Goal: Task Accomplishment & Management: Complete application form

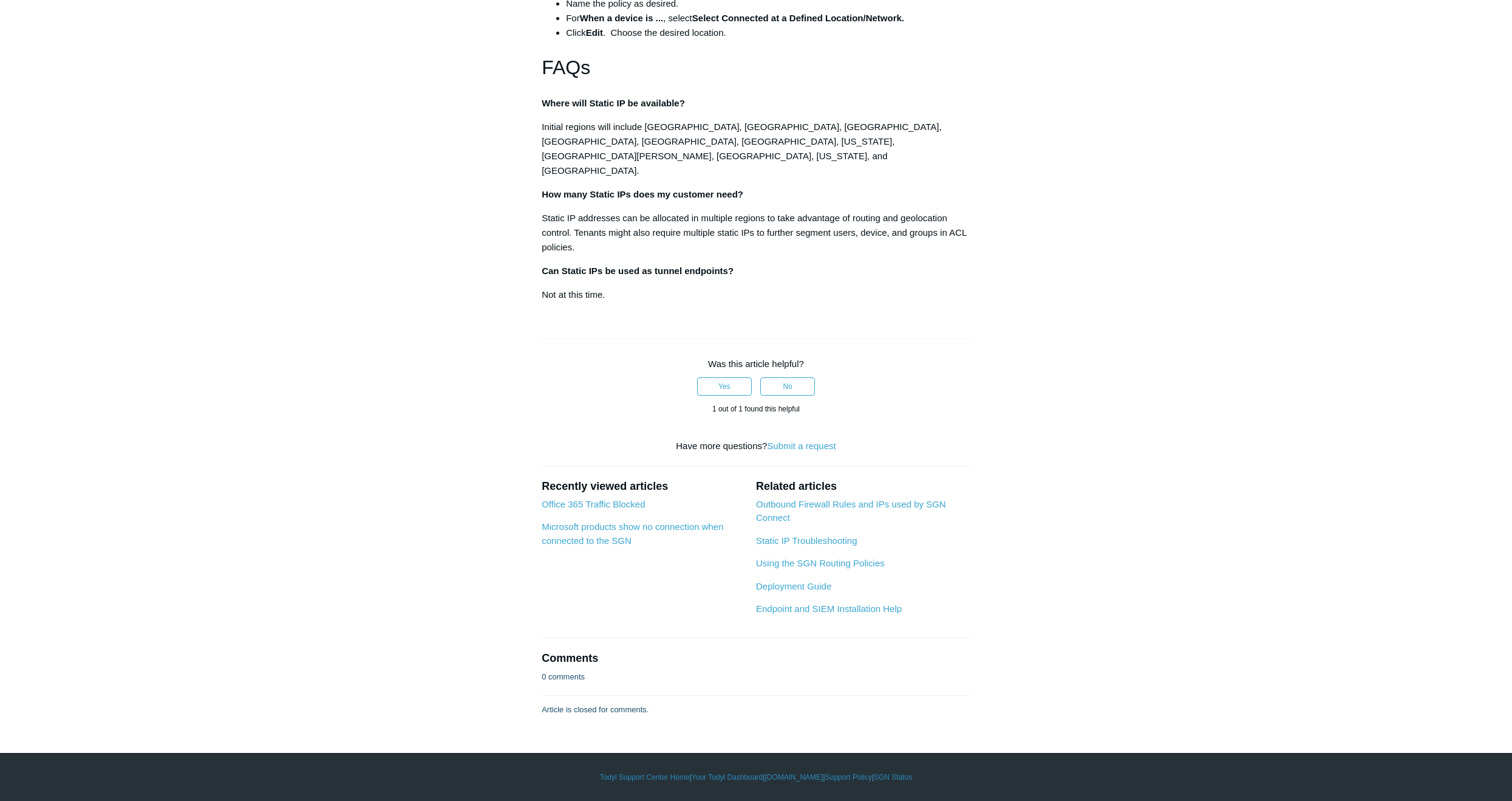
scroll to position [2187, 0]
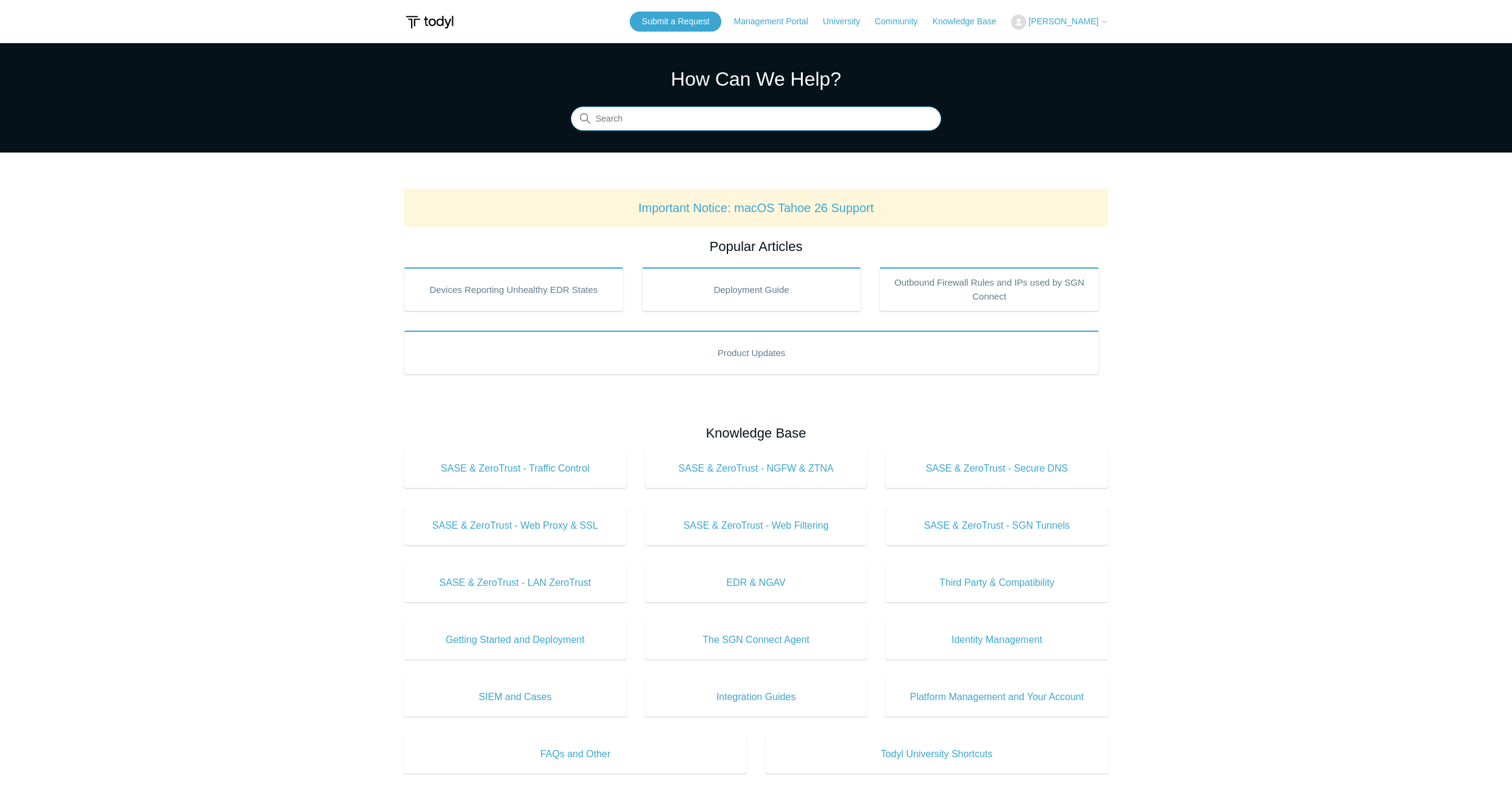
click at [803, 112] on input "Search" at bounding box center [756, 119] width 370 height 24
type input "force traffic through pop"
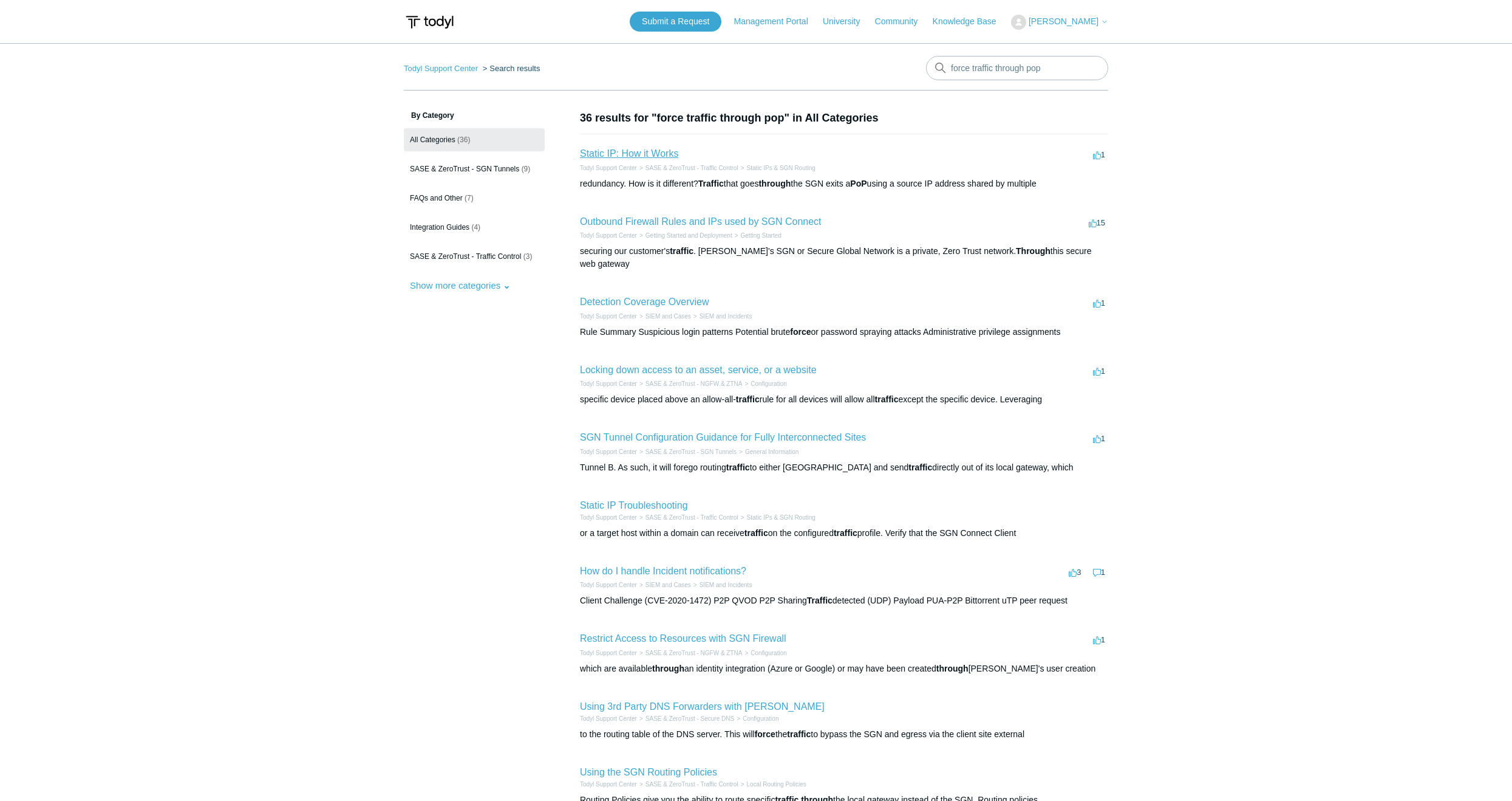
click at [667, 151] on link "Static IP: How it Works" at bounding box center [629, 153] width 98 height 10
click at [761, 364] on link "Locking down access to an asset, service, or a website" at bounding box center [699, 369] width 237 height 10
click at [640, 500] on link "Static IP Troubleshooting" at bounding box center [634, 505] width 108 height 10
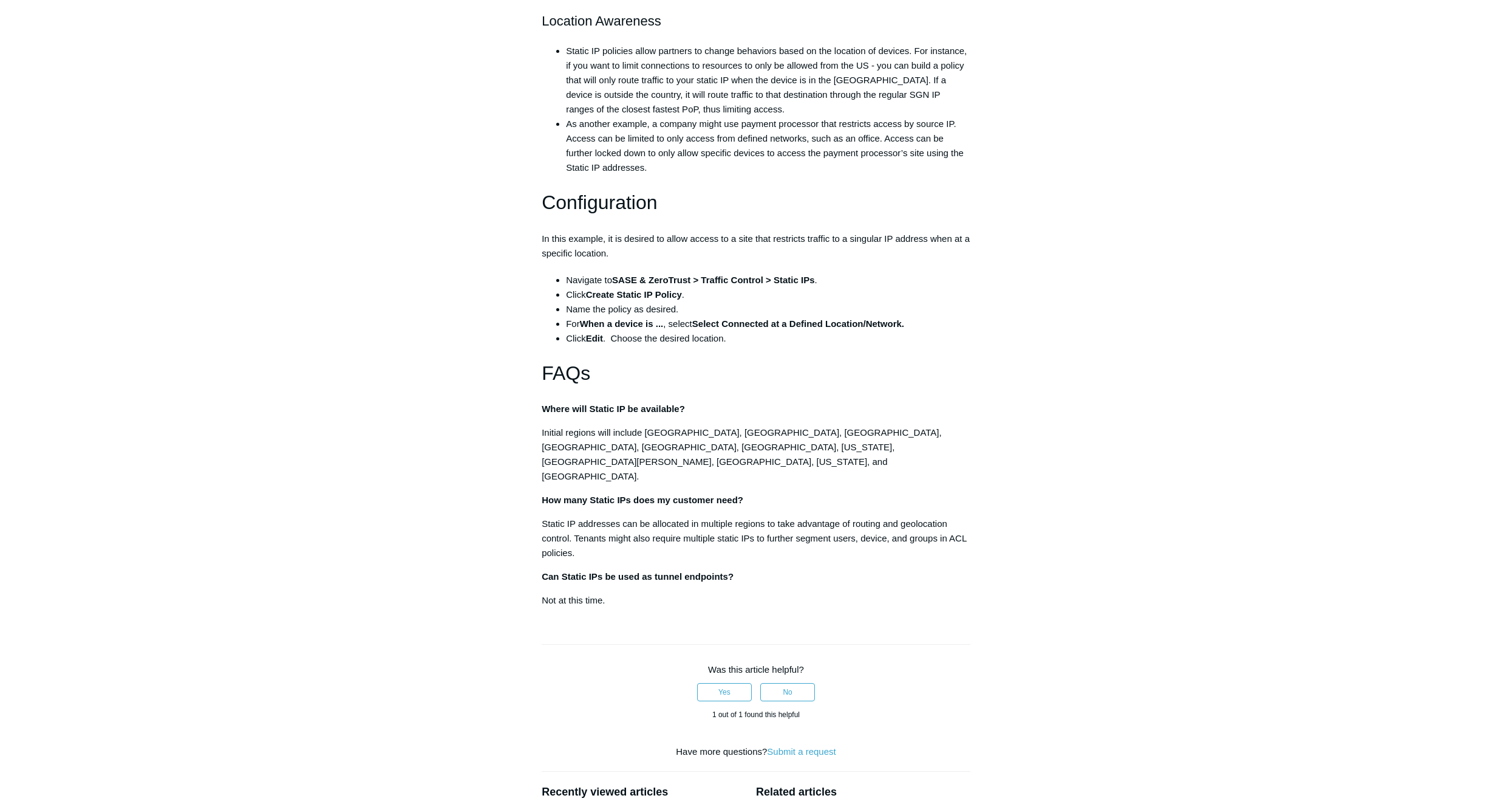
scroll to position [1701, 0]
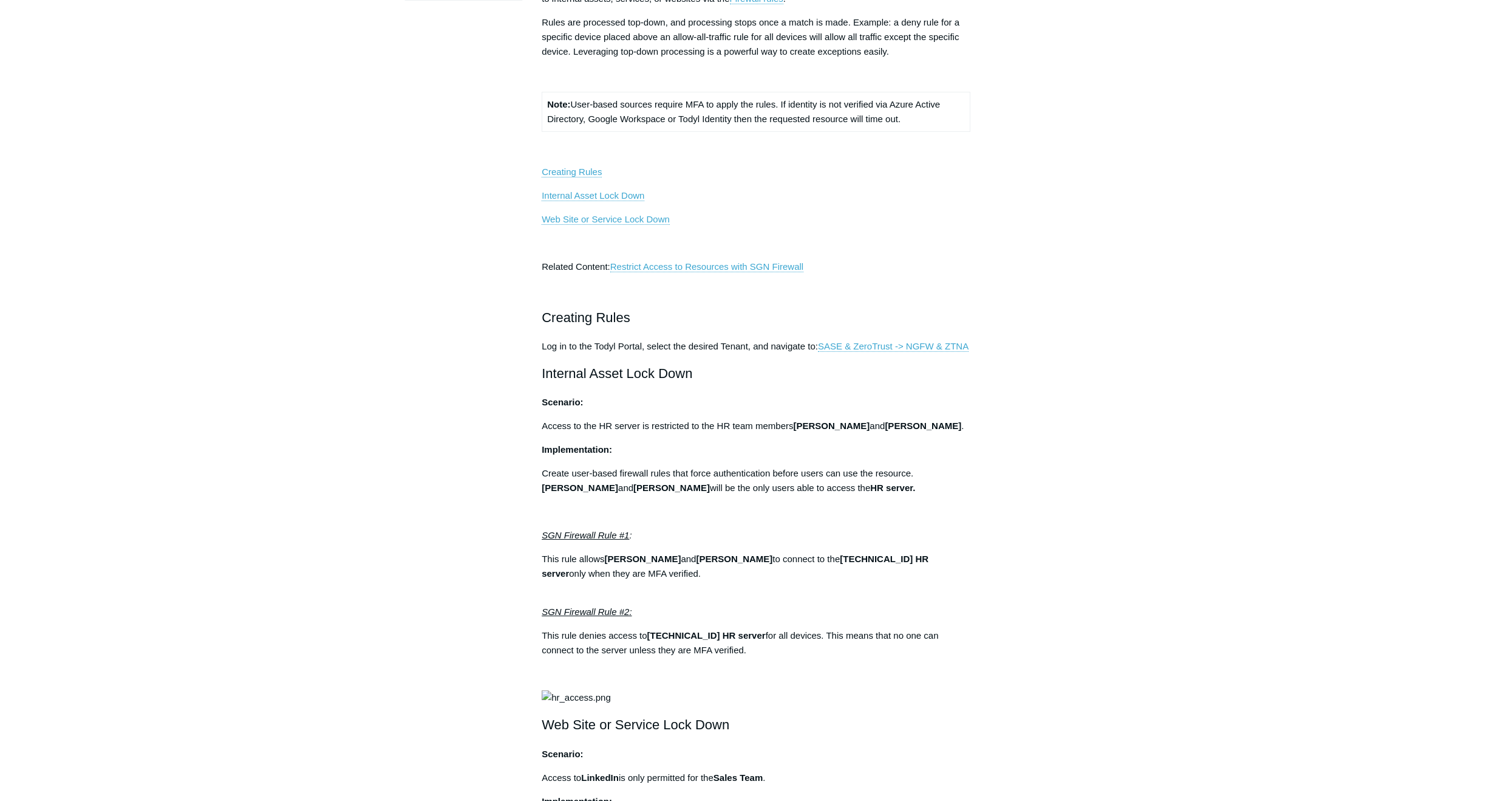
scroll to position [243, 0]
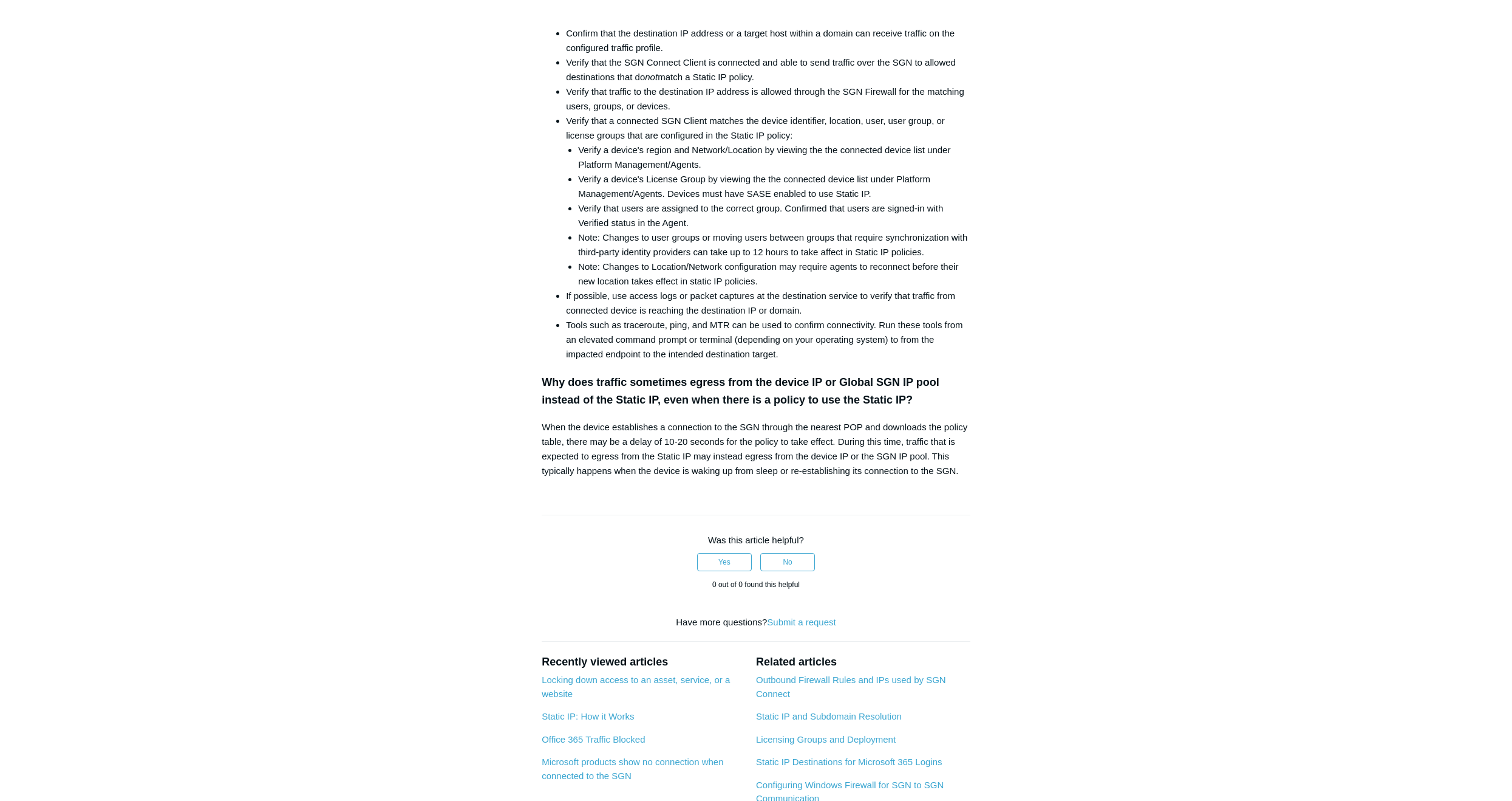
scroll to position [425, 0]
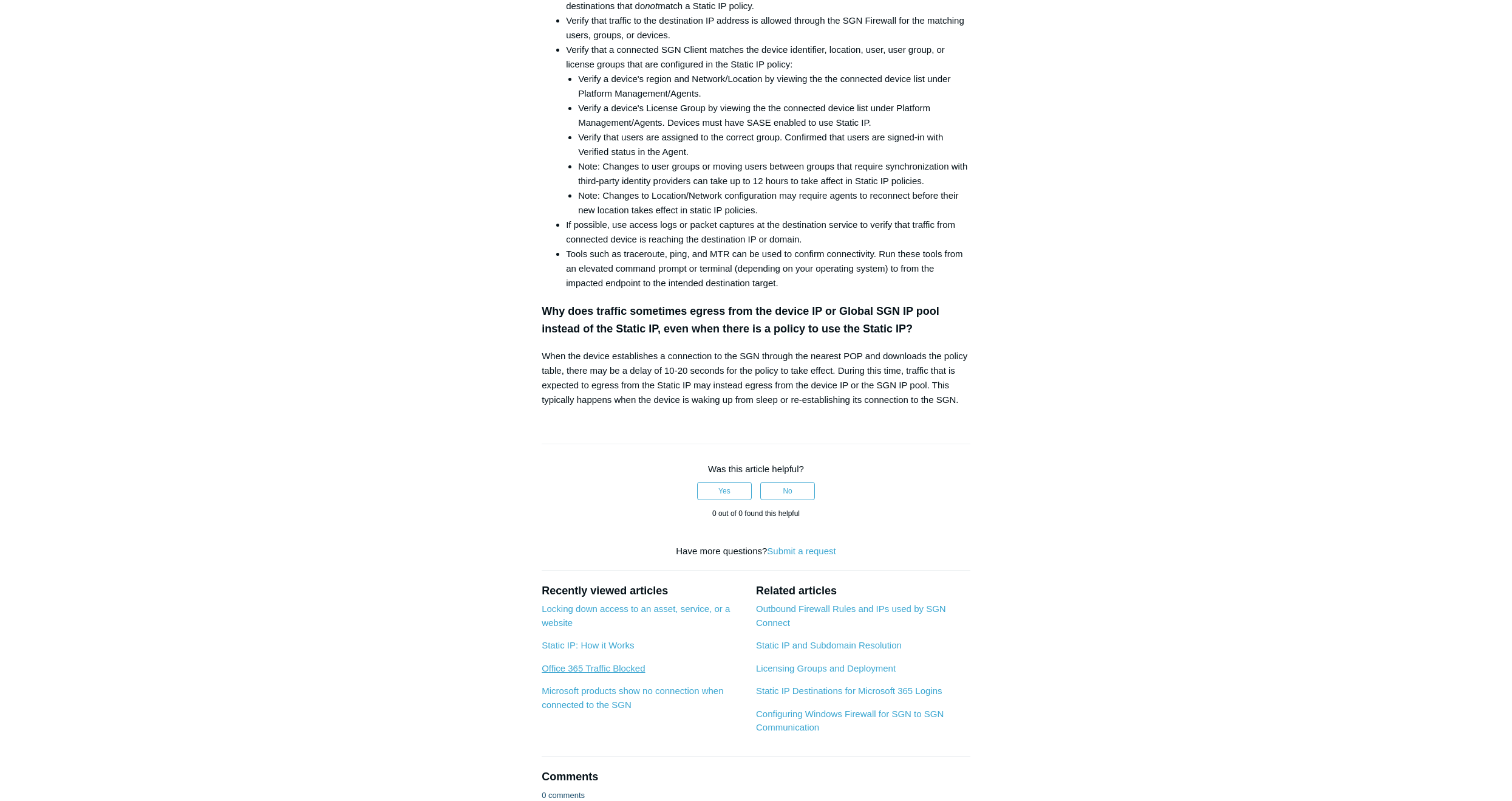
click at [608, 667] on link "Office 365 Traffic Blocked" at bounding box center [593, 668] width 103 height 10
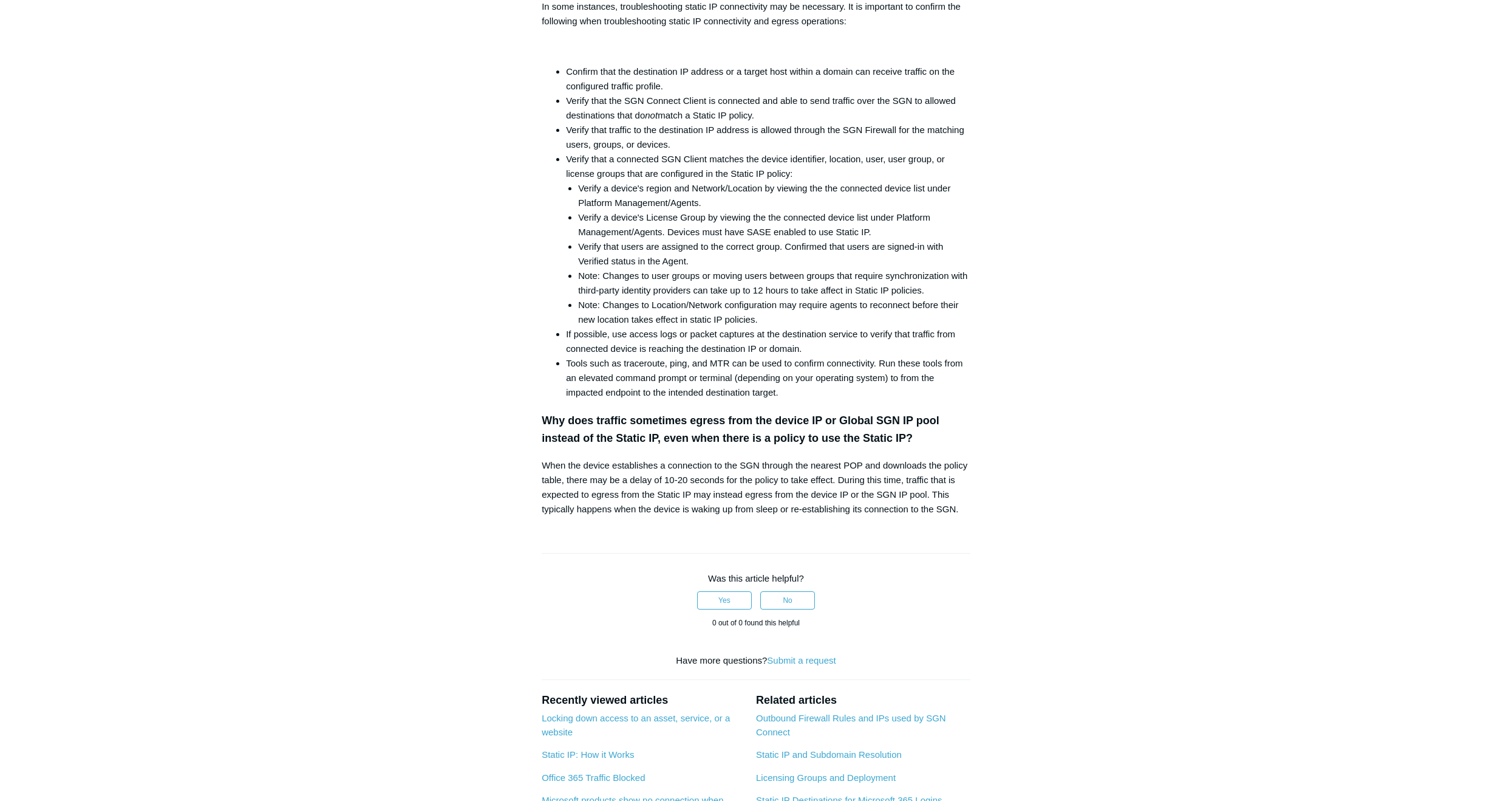
scroll to position [486, 0]
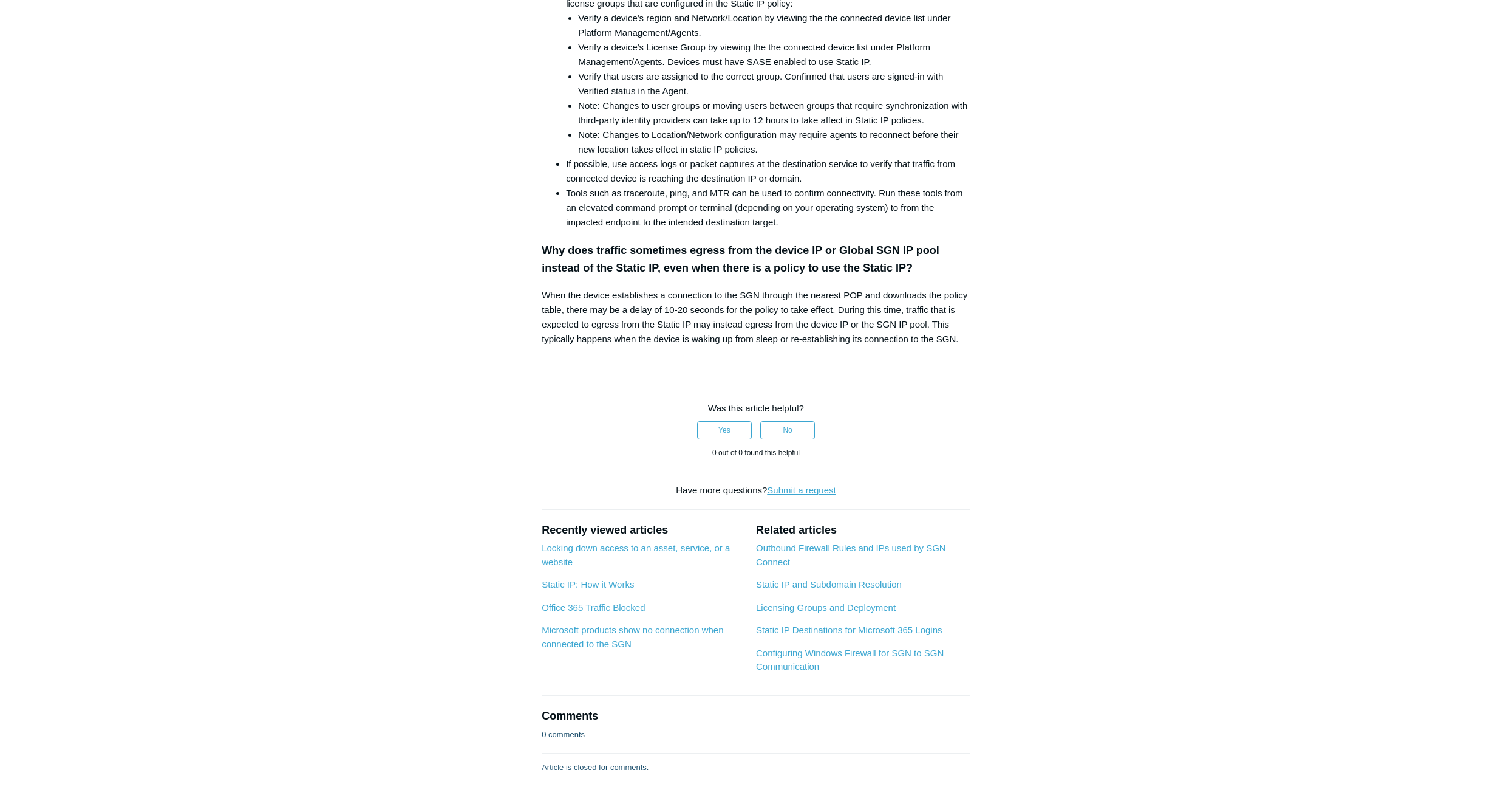
click at [796, 491] on link "Submit a request" at bounding box center [802, 490] width 69 height 10
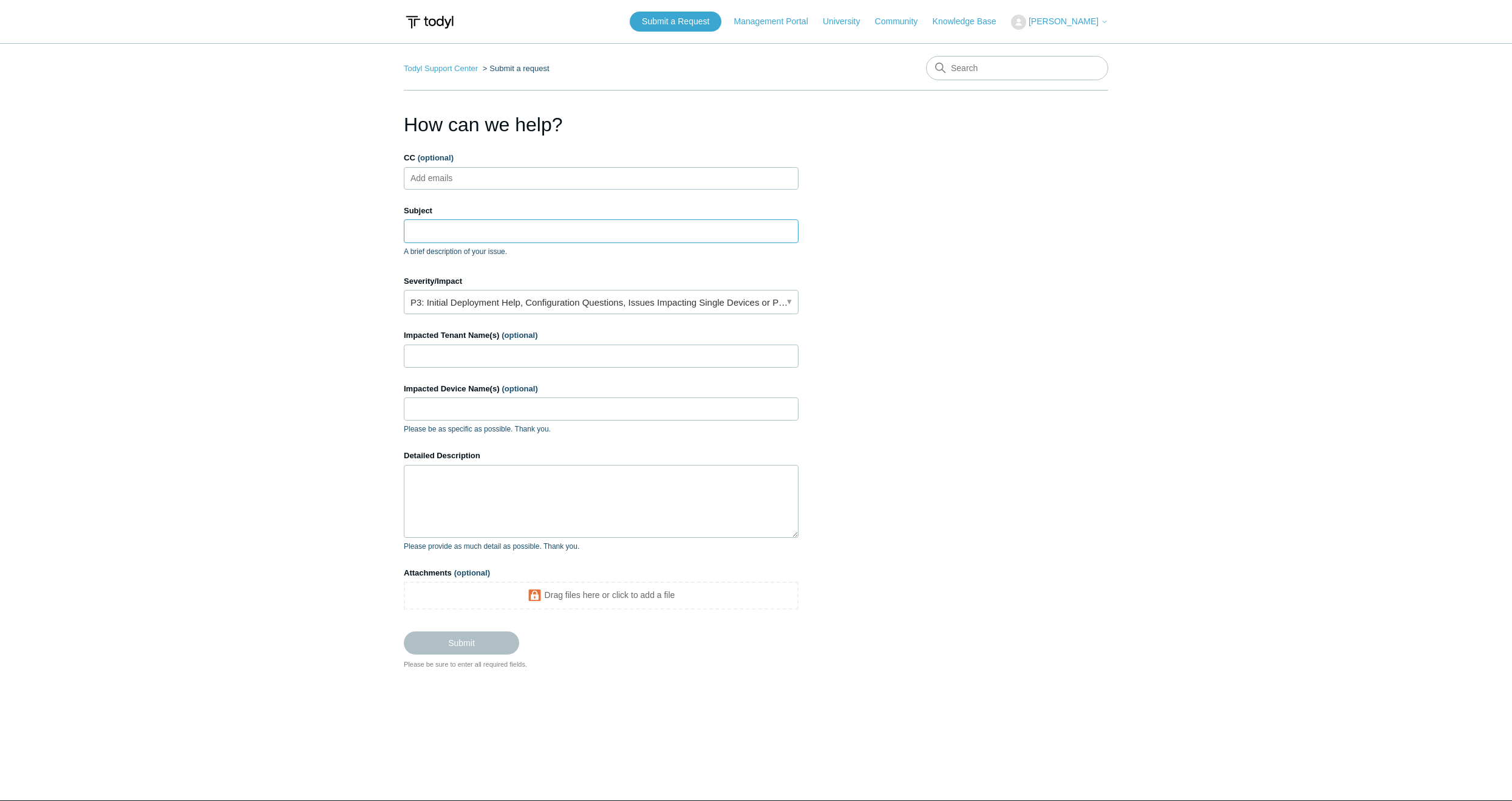
click at [506, 237] on input "Subject" at bounding box center [601, 231] width 395 height 23
click at [362, 456] on main "Todyl Support Center Submit a request How can we help? CC (optional) Add emails…" at bounding box center [756, 403] width 1512 height 721
click at [543, 231] on input "Subject" at bounding box center [601, 231] width 395 height 23
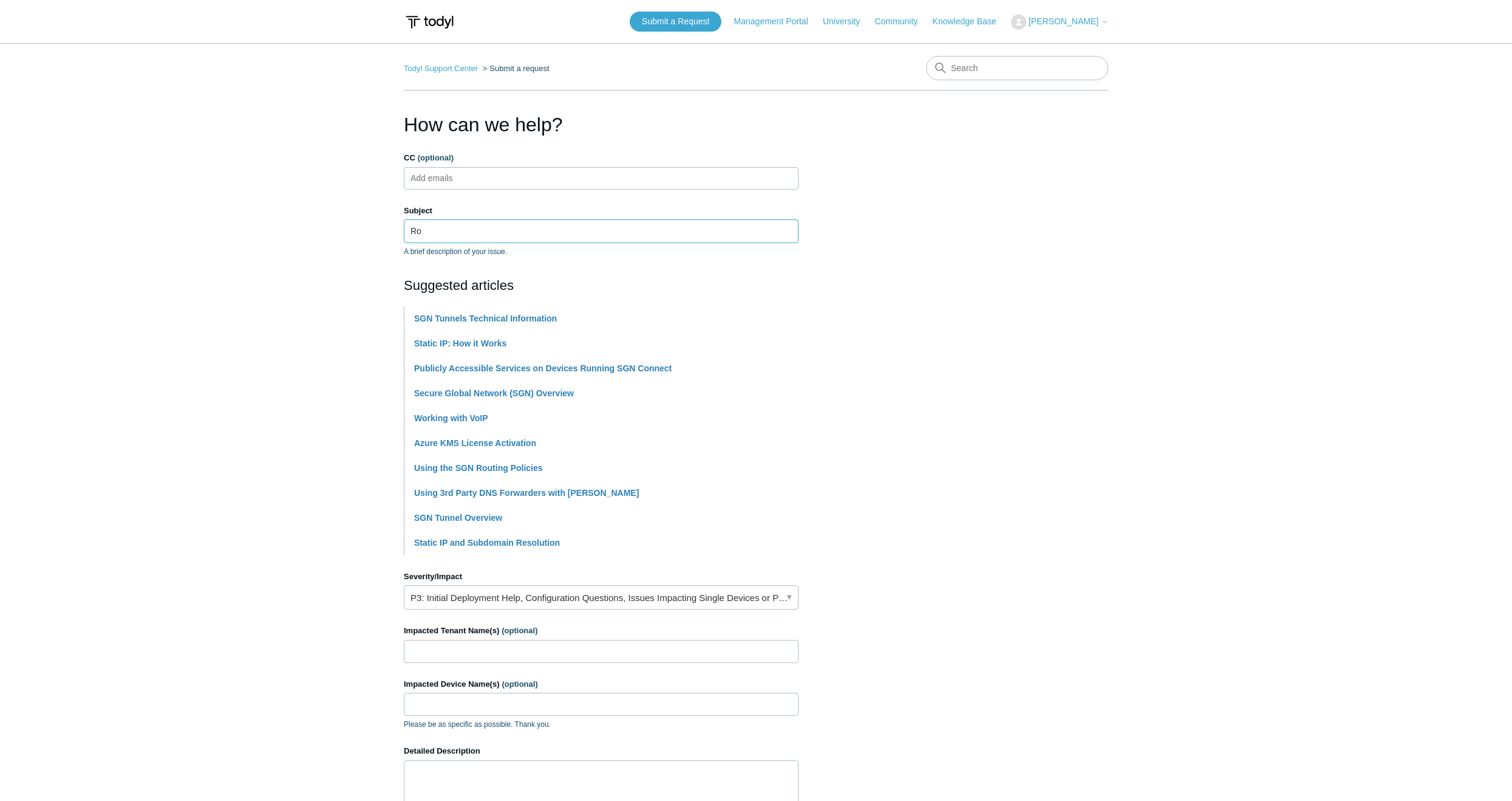
type input "R"
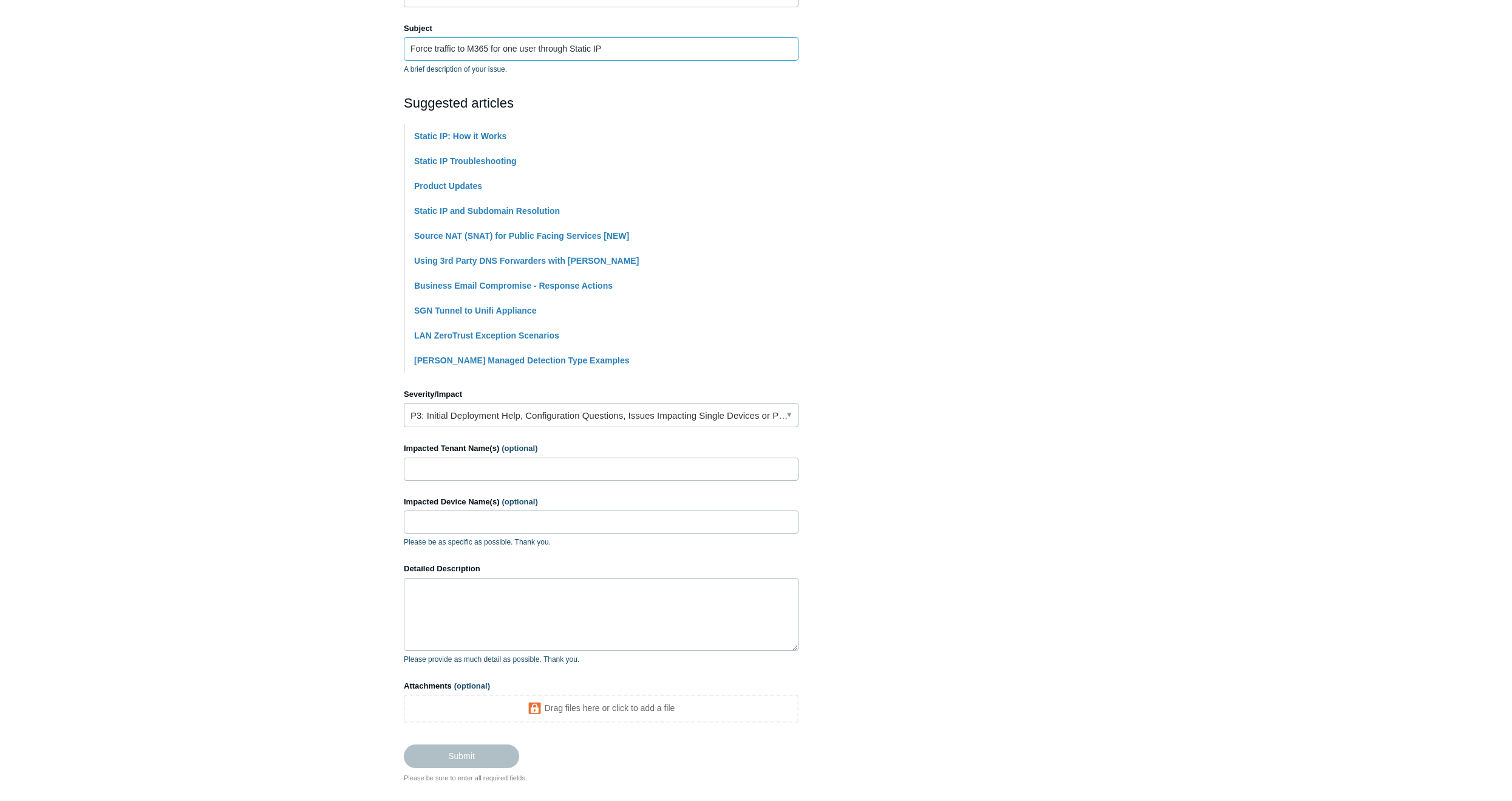
scroll to position [122, 0]
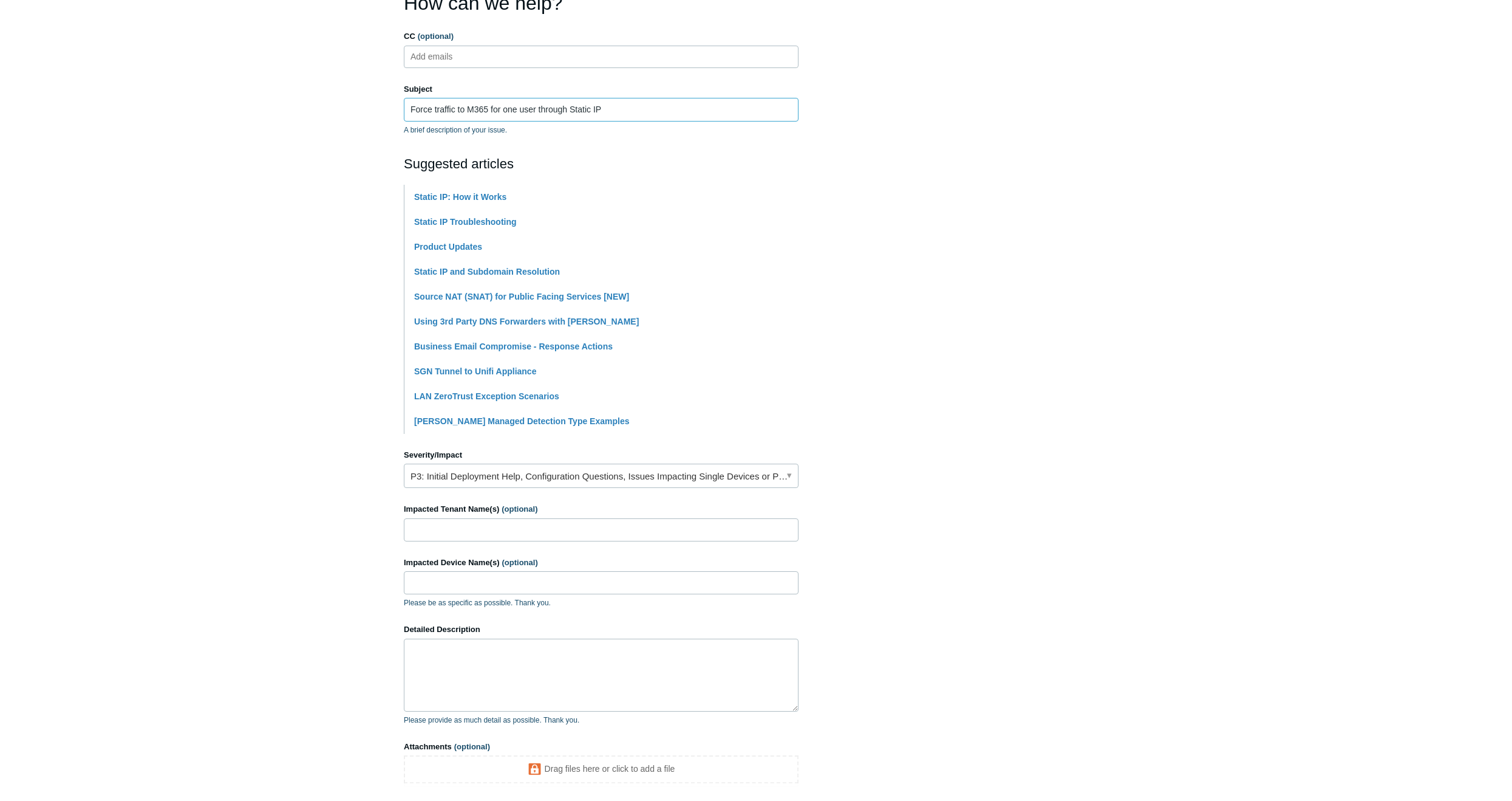
drag, startPoint x: 613, startPoint y: 111, endPoint x: 614, endPoint y: 103, distance: 8.1
click at [613, 111] on input "Force traffic to M365 for one user through Static IP" at bounding box center [601, 109] width 395 height 23
type input "Force traffic to M365 for one user through Static IP or specific region"
click at [470, 669] on textarea "Detailed Description" at bounding box center [601, 675] width 395 height 73
click at [490, 585] on input "Impacted Device Name(s) (optional)" at bounding box center [601, 583] width 395 height 23
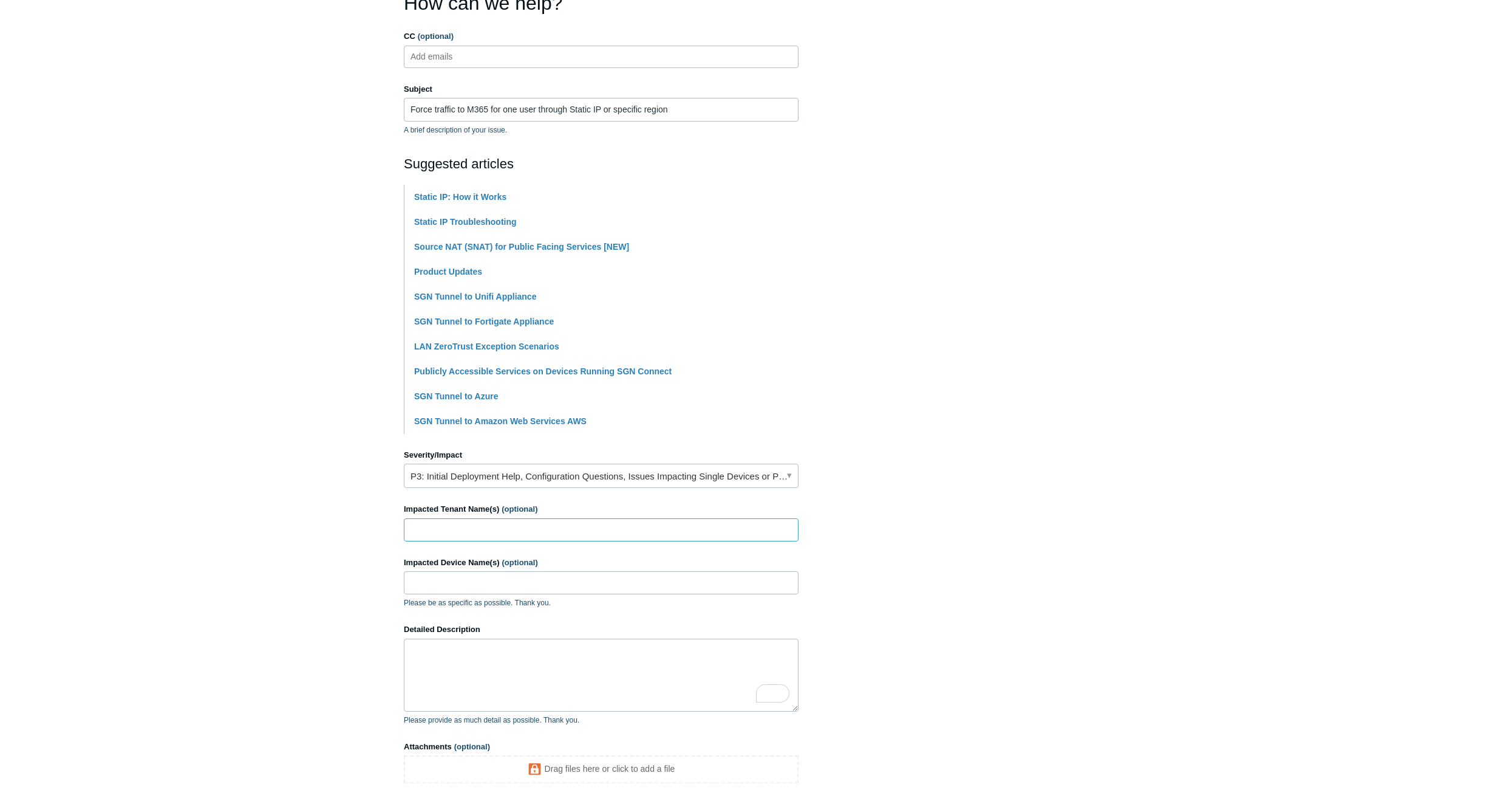
click at [514, 536] on input "Impacted Tenant Name(s) (optional)" at bounding box center [601, 530] width 395 height 23
type input "Professional Computer Management"
click at [539, 583] on input "AVL-" at bounding box center [601, 583] width 395 height 23
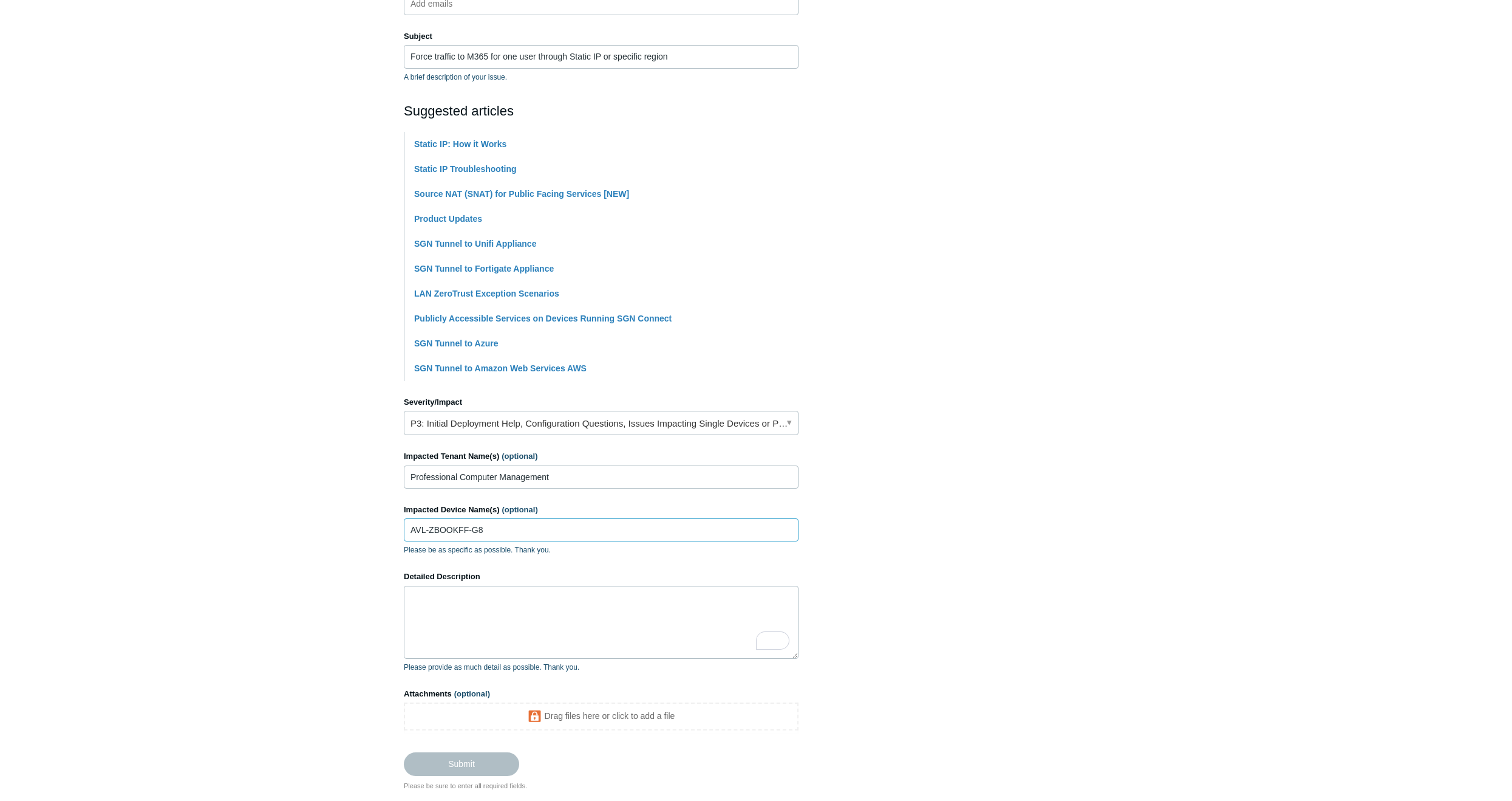
scroll to position [243, 0]
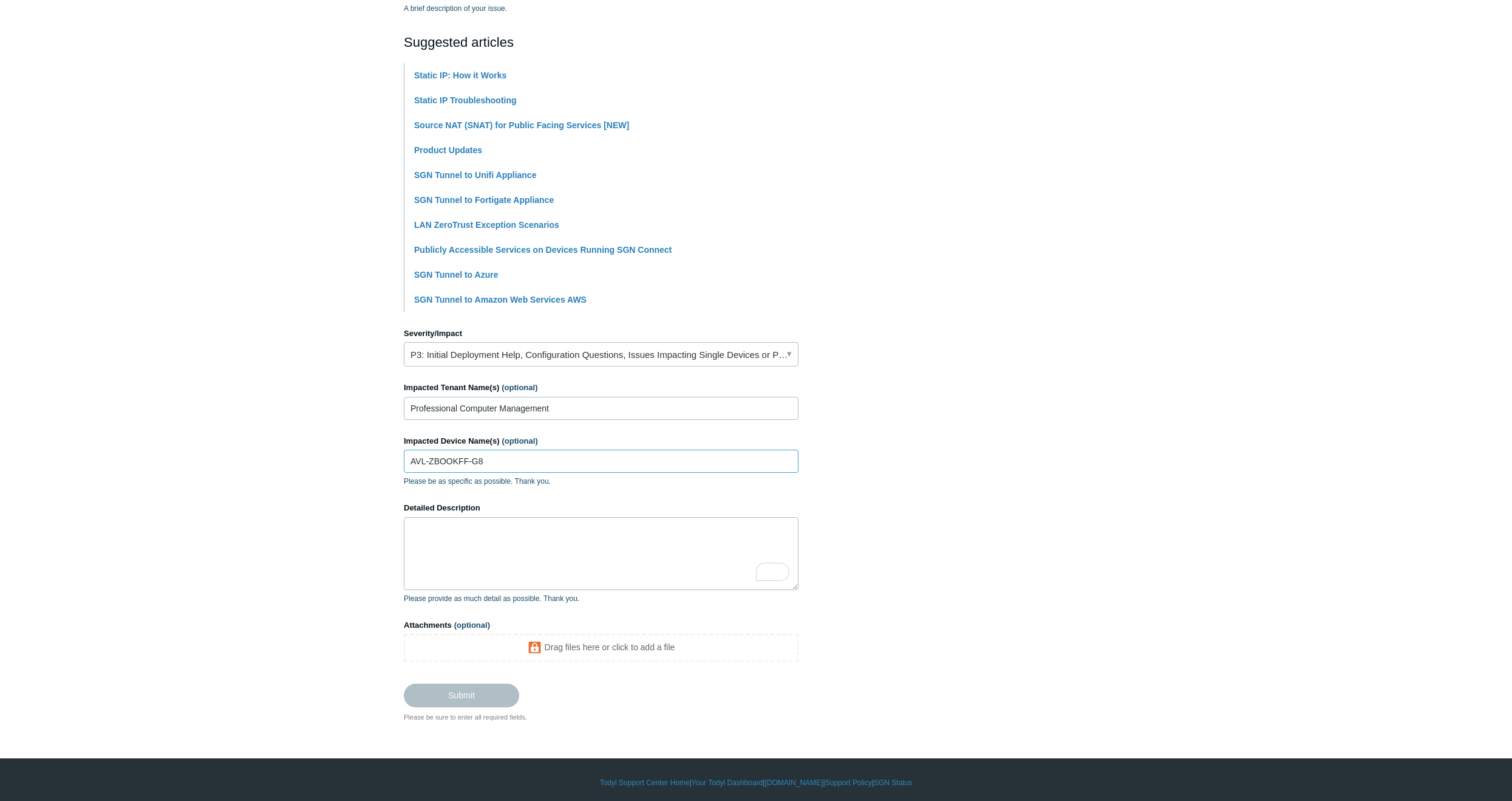
type input "AVL-ZBOOKFF-G8"
click at [513, 558] on textarea "Detailed Description" at bounding box center [601, 553] width 395 height 73
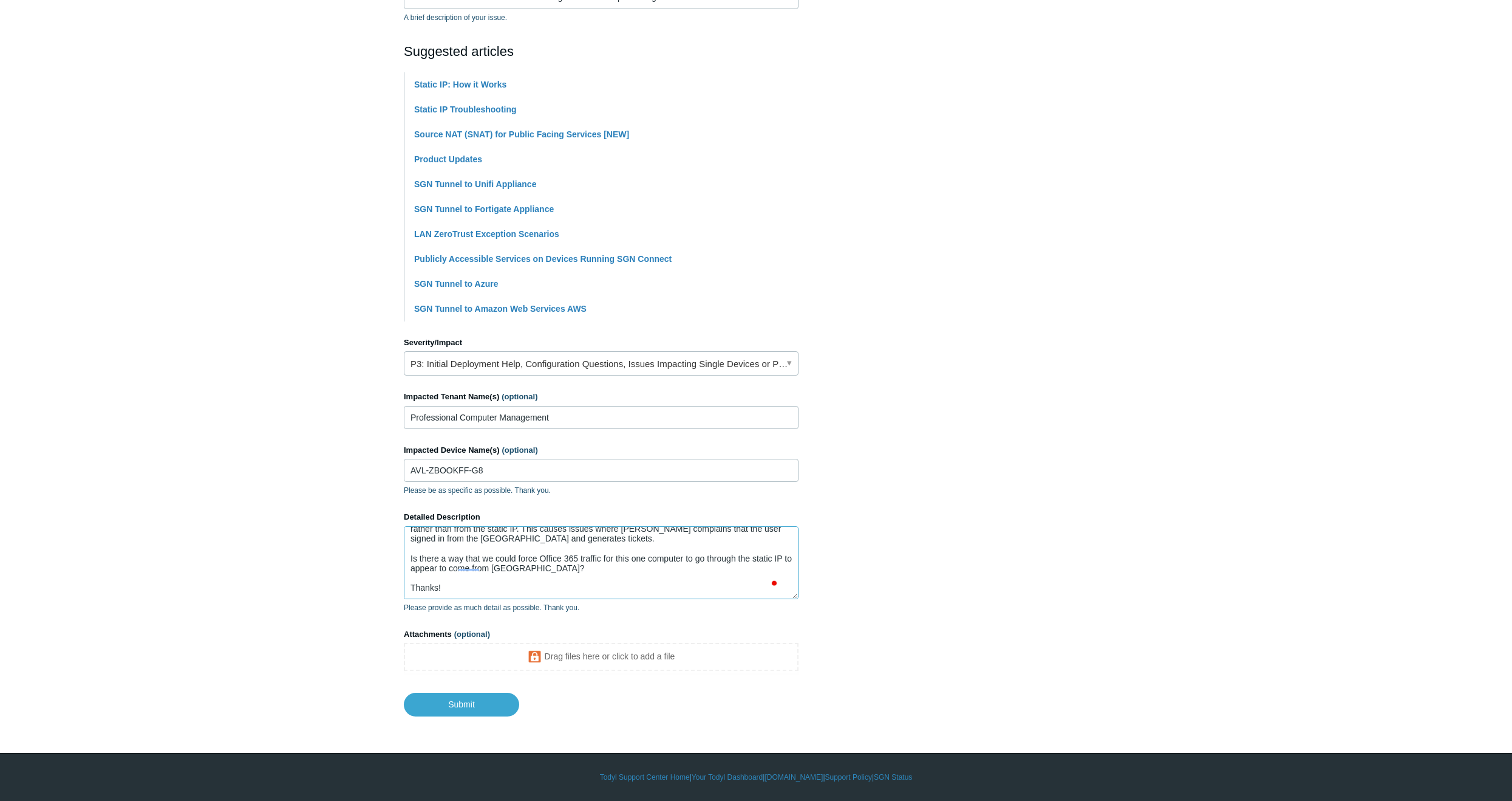
scroll to position [62, 0]
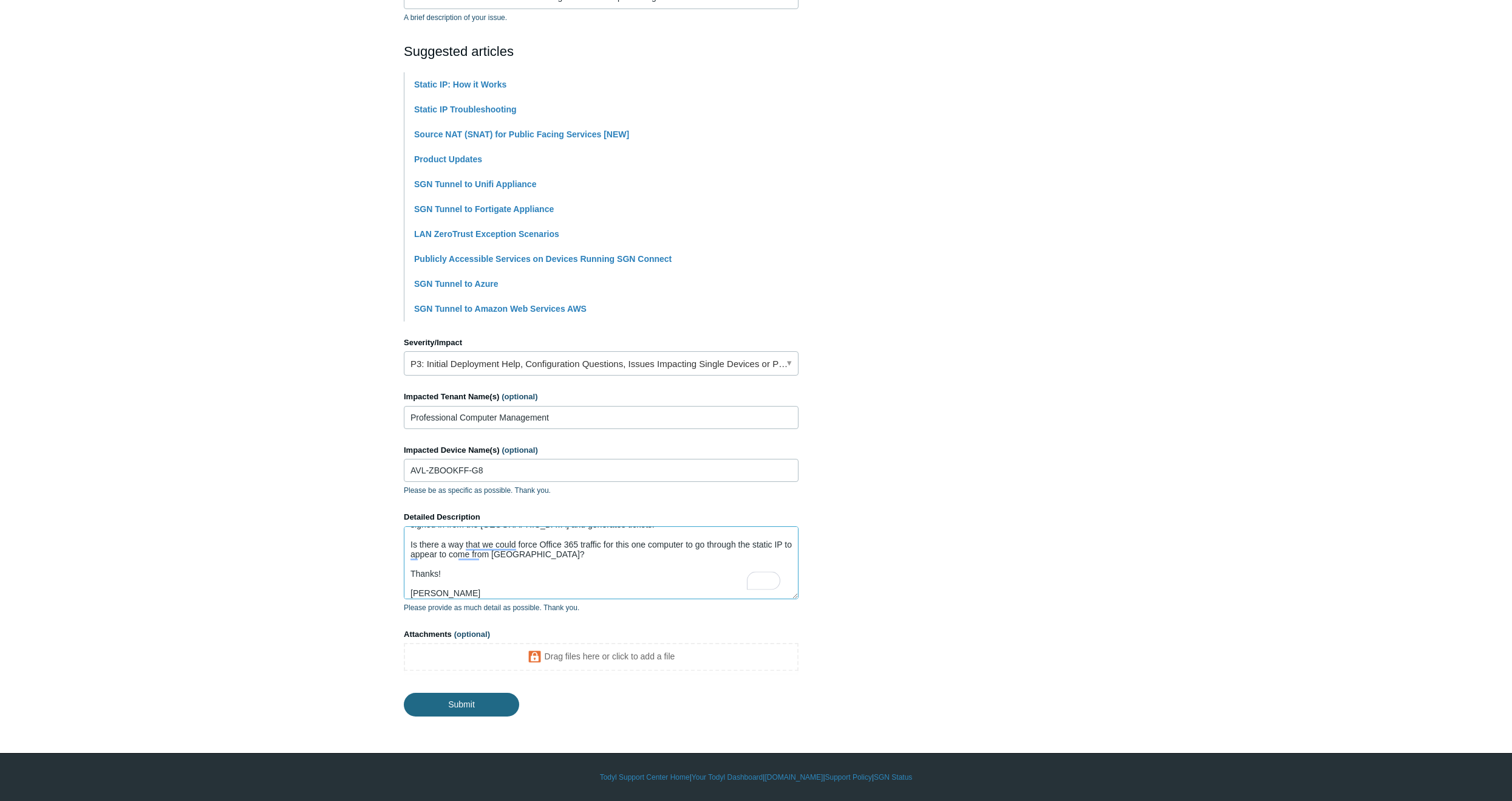
type textarea "We have one member of our team working remotely from the USA. Many sites that t…"
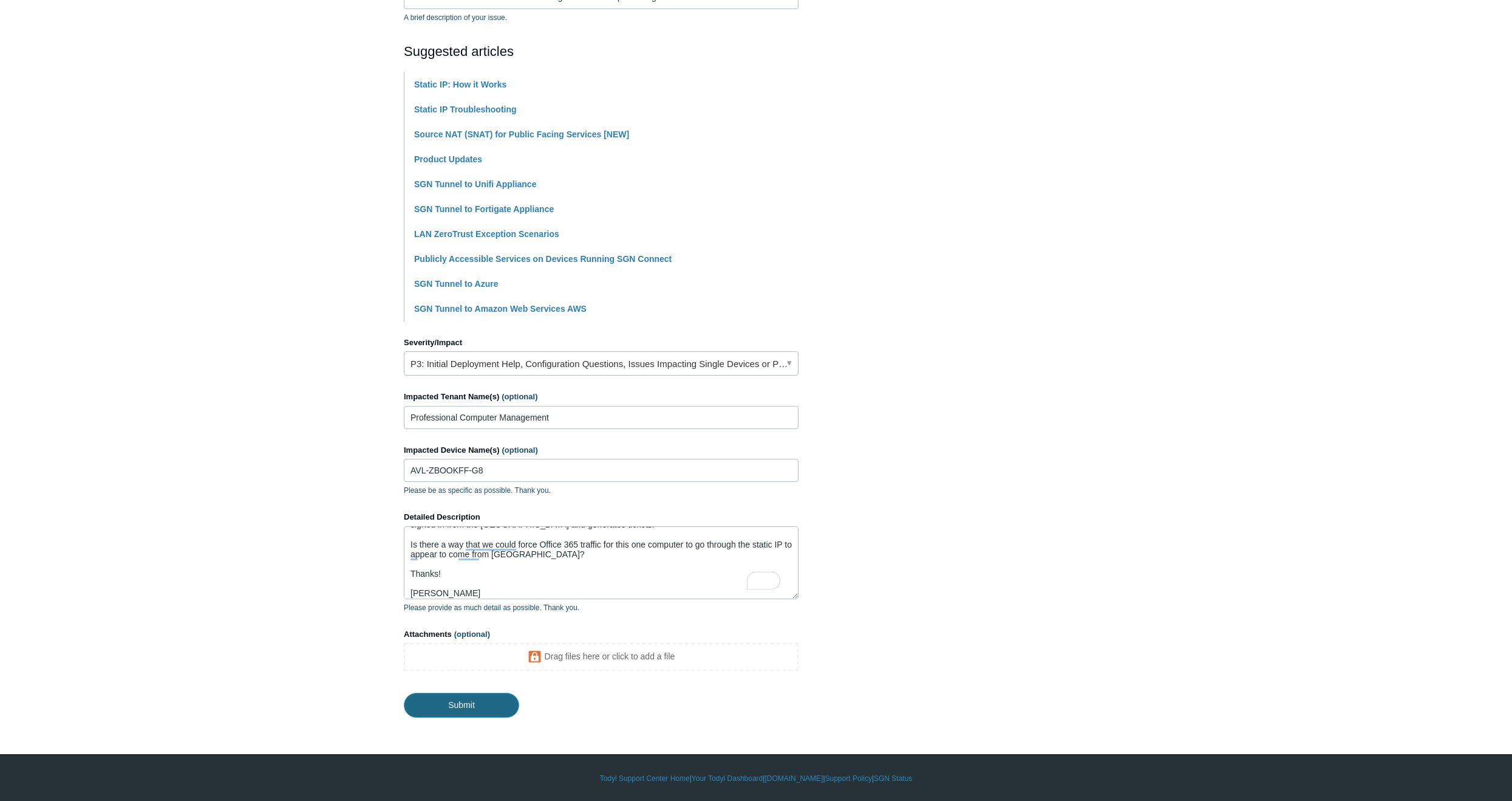
click at [444, 710] on input "Submit" at bounding box center [462, 704] width 115 height 24
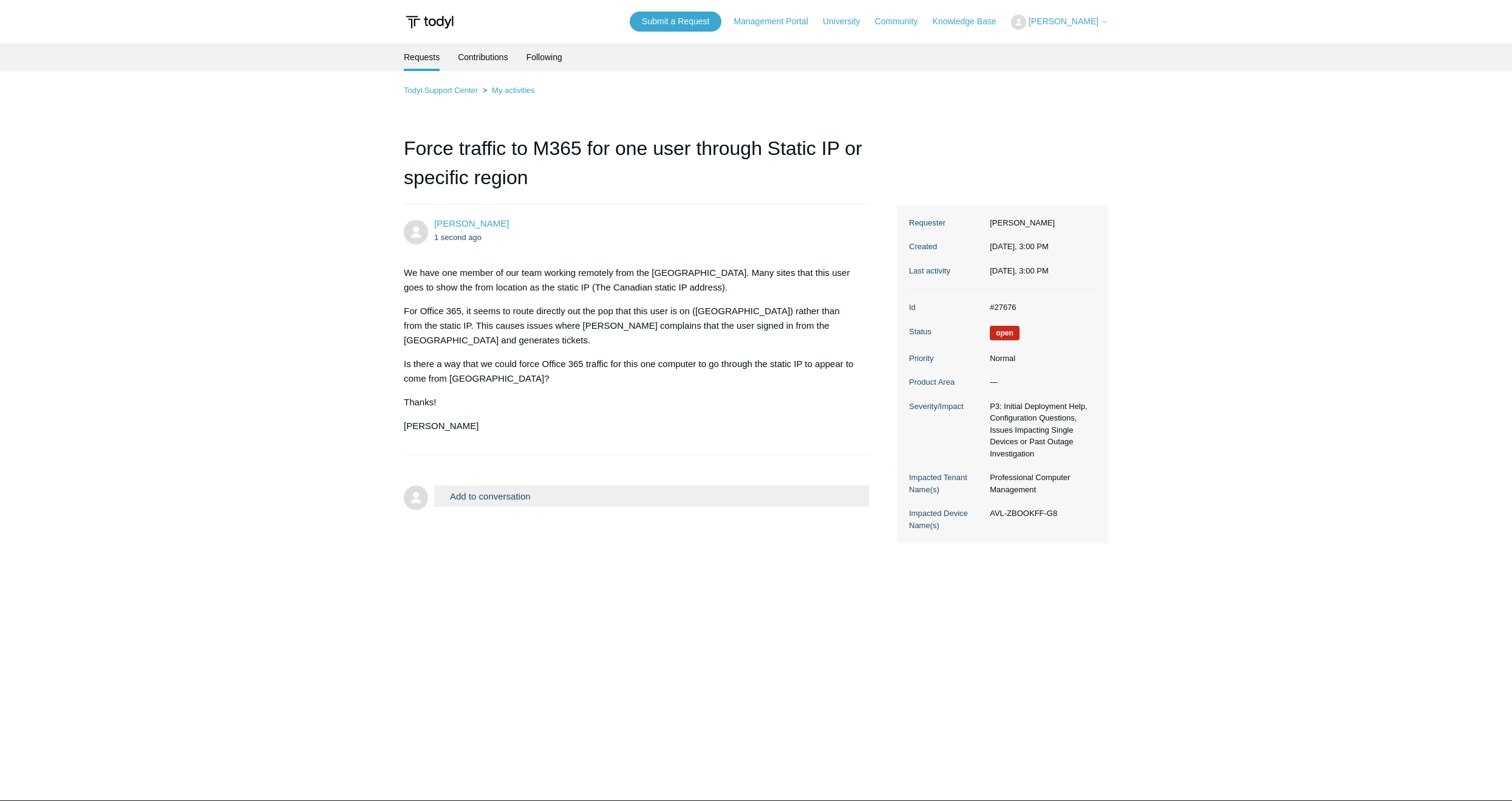
click at [426, 419] on p "[PERSON_NAME]" at bounding box center [630, 426] width 453 height 15
click at [1007, 303] on dd "#27676" at bounding box center [1040, 307] width 112 height 12
copy dd "27676"
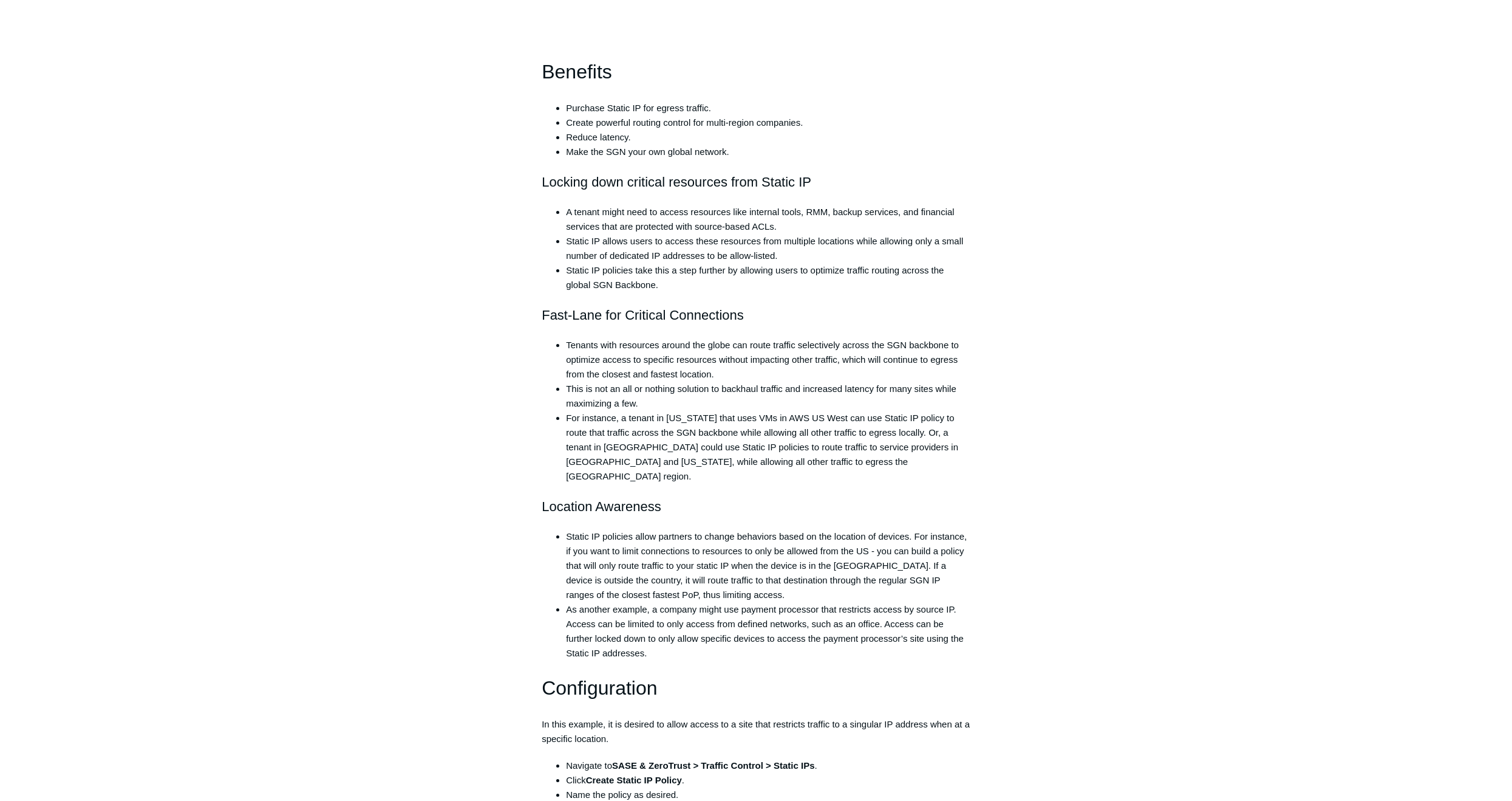
scroll to position [1093, 0]
